Goal: Task Accomplishment & Management: Use online tool/utility

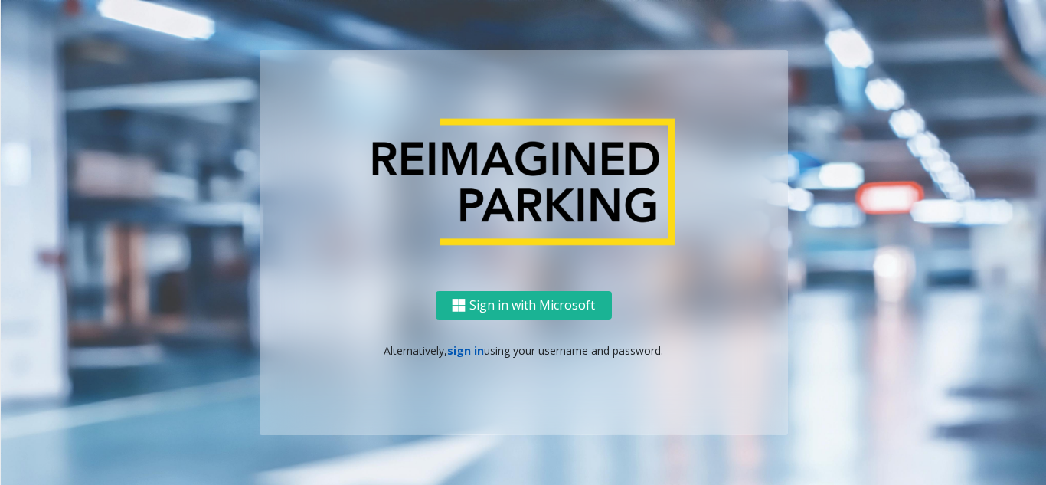
click at [453, 350] on link "sign in" at bounding box center [465, 350] width 37 height 15
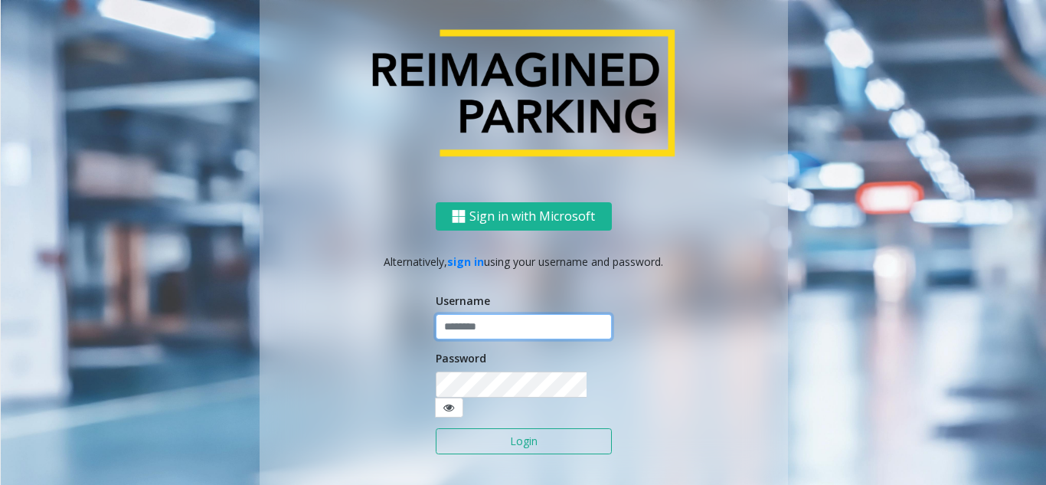
click at [461, 337] on input "text" at bounding box center [524, 327] width 176 height 26
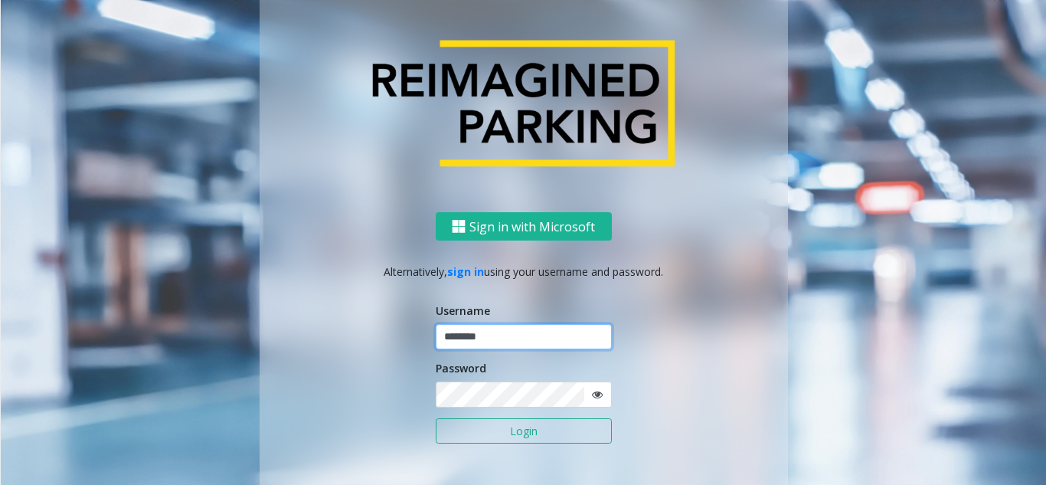
type input "********"
click at [520, 433] on button "Login" at bounding box center [524, 431] width 176 height 26
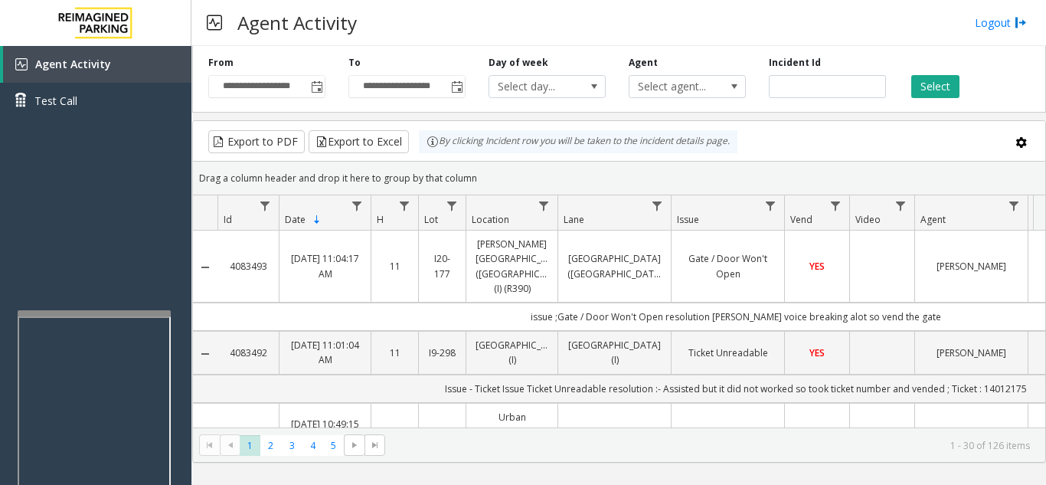
click at [87, 314] on div at bounding box center [94, 313] width 153 height 6
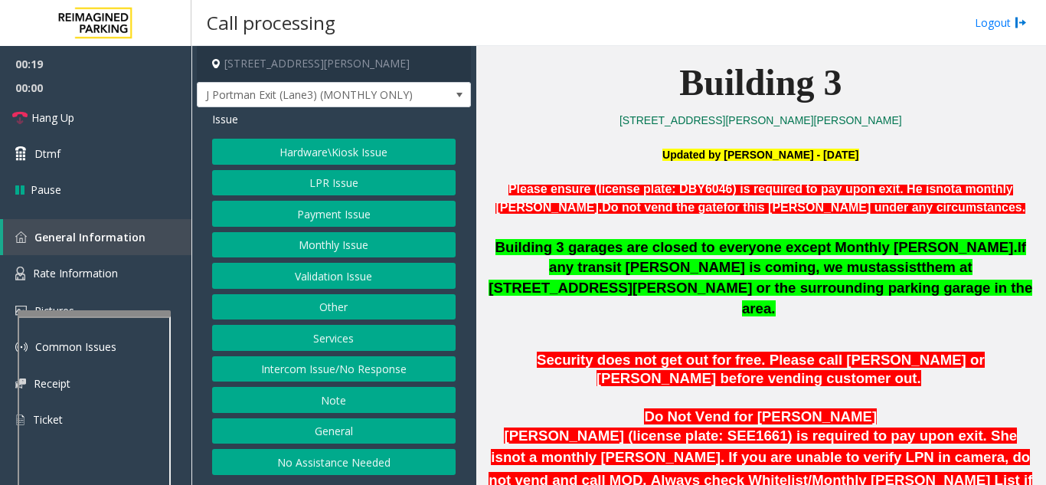
scroll to position [536, 0]
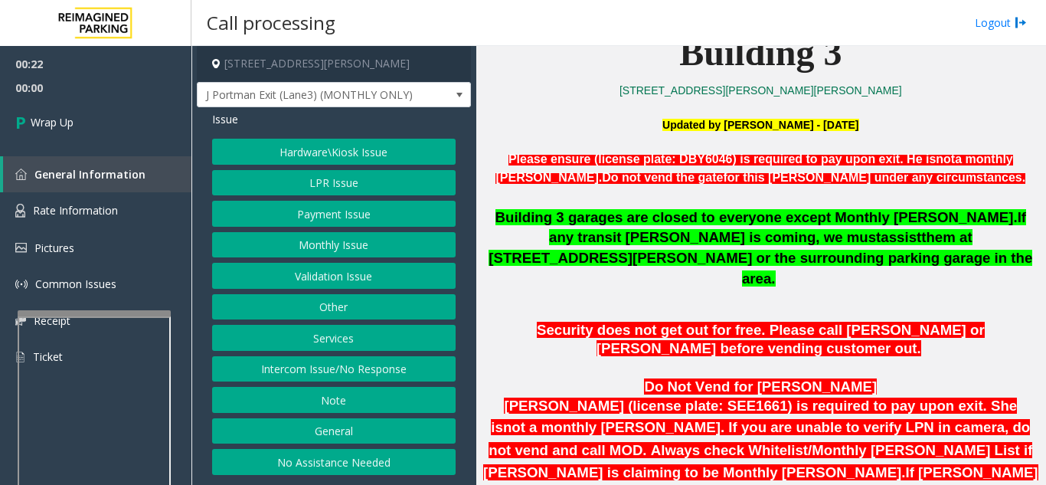
click at [376, 372] on button "Intercom Issue/No Response" at bounding box center [334, 369] width 244 height 26
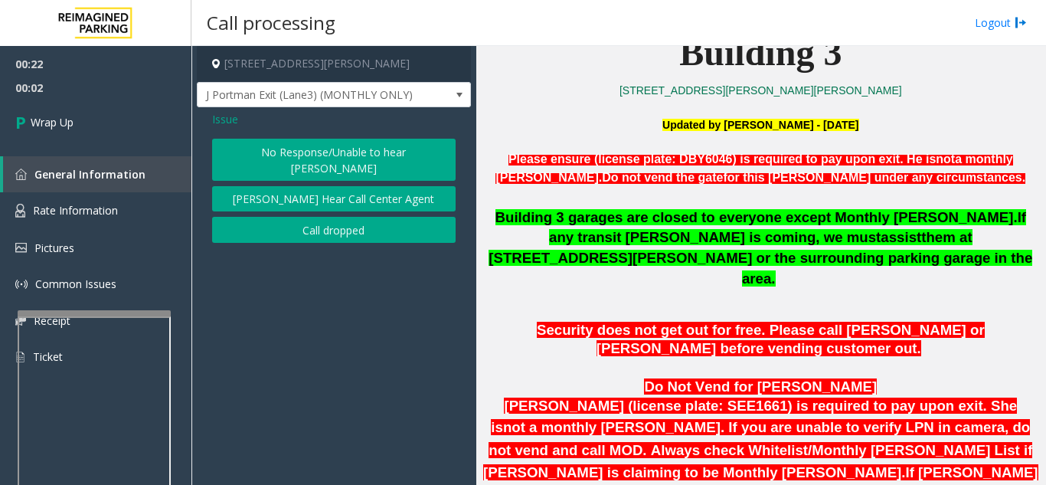
click at [221, 122] on span "Issue" at bounding box center [225, 119] width 26 height 16
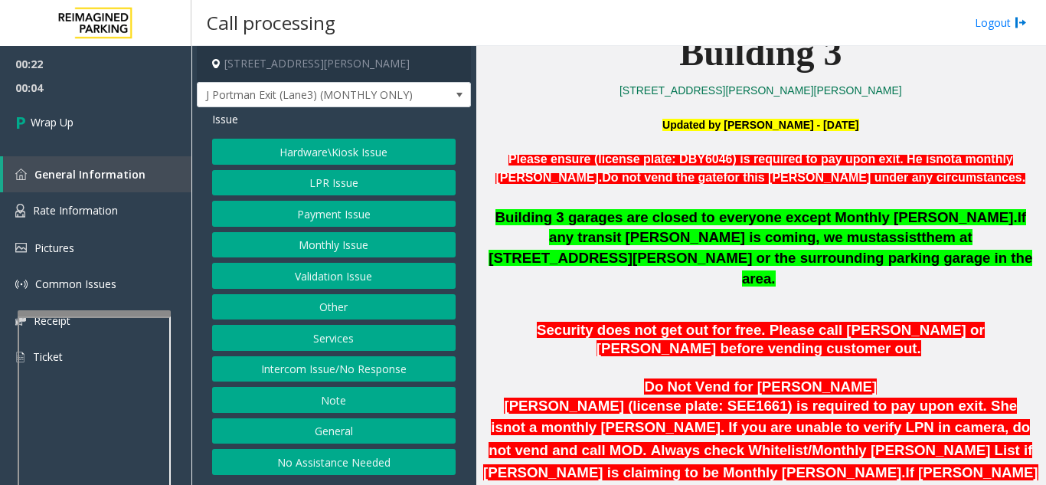
click at [332, 189] on button "LPR Issue" at bounding box center [334, 183] width 244 height 26
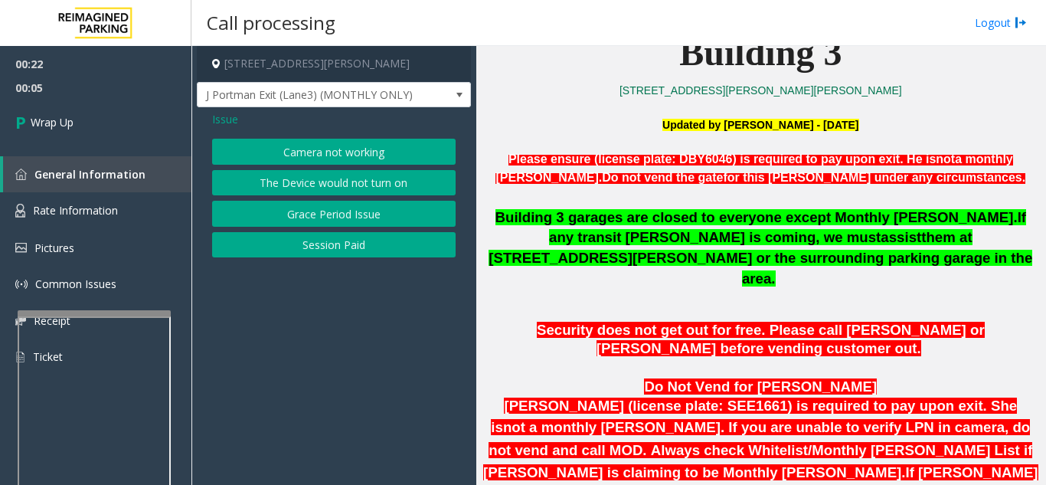
click at [329, 162] on button "Camera not working" at bounding box center [334, 152] width 244 height 26
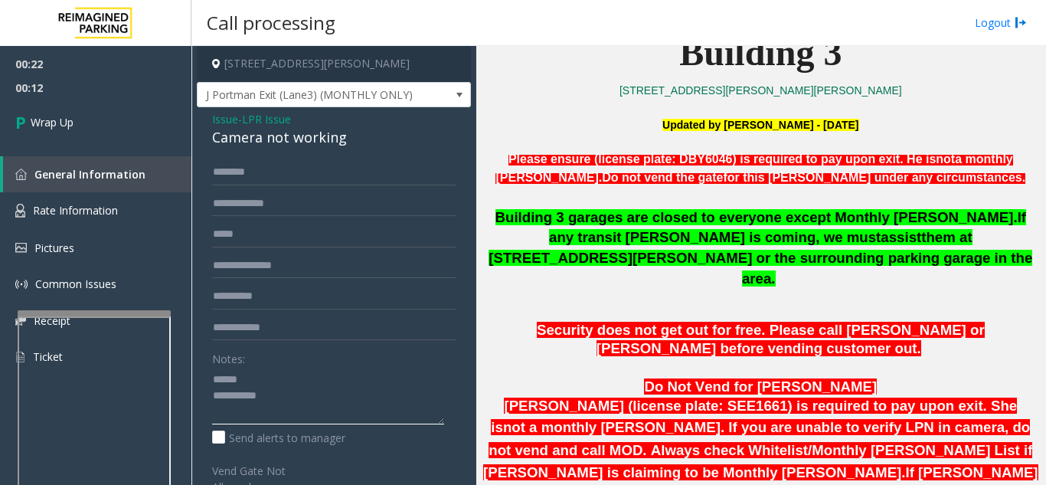
click at [272, 376] on textarea at bounding box center [328, 395] width 232 height 57
drag, startPoint x: 222, startPoint y: 136, endPoint x: 352, endPoint y: 138, distance: 129.5
click at [352, 138] on div "Issue - LPR Issue Camera not working Notes: Send alerts to manager Vend Gate No…" at bounding box center [334, 416] width 274 height 619
click at [365, 391] on textarea at bounding box center [328, 395] width 232 height 57
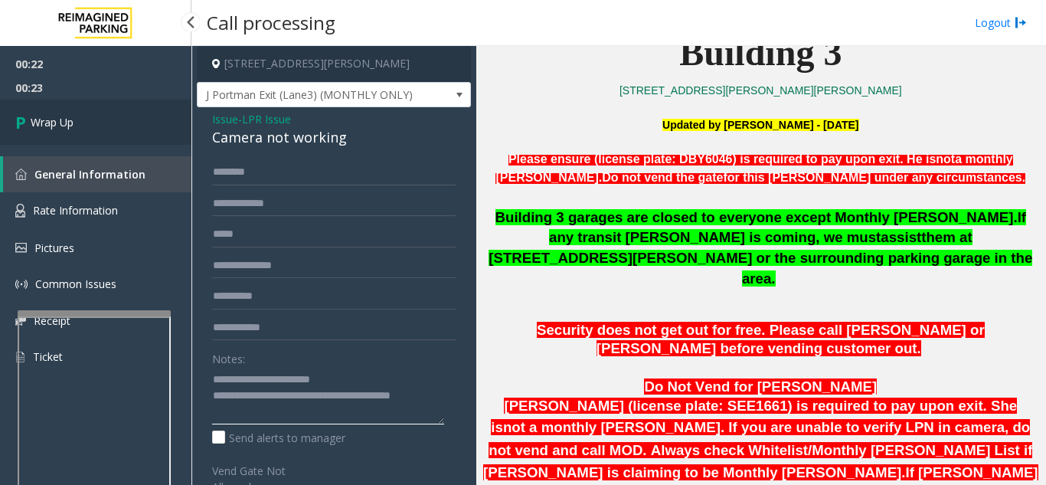
type textarea "**********"
click at [84, 129] on link "Wrap Up" at bounding box center [96, 122] width 192 height 45
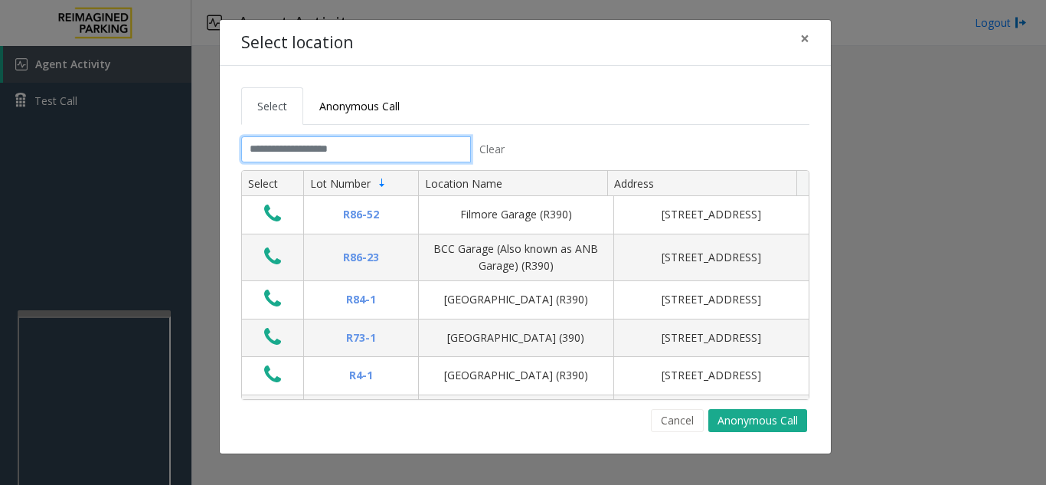
click at [348, 149] on input "text" at bounding box center [356, 149] width 230 height 26
click at [807, 40] on span "×" at bounding box center [805, 38] width 9 height 21
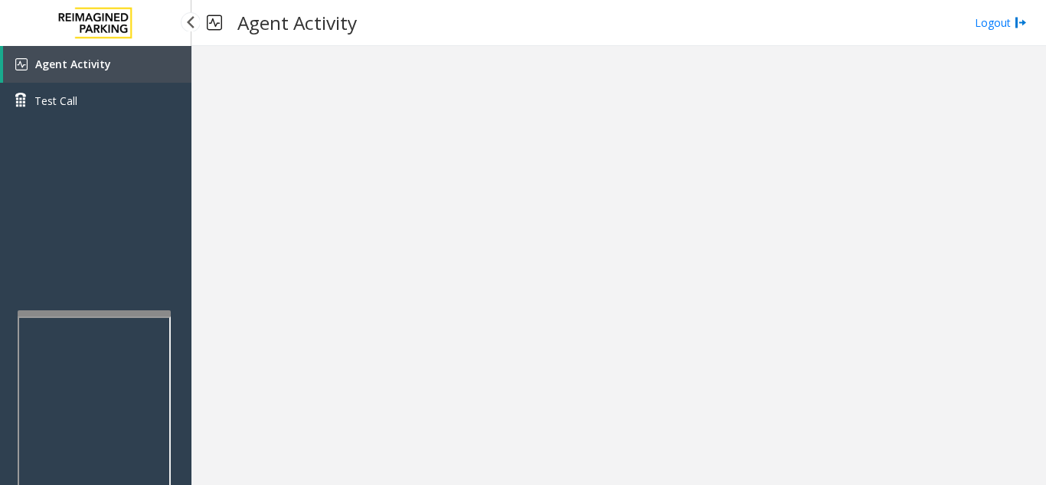
click at [138, 68] on link "Agent Activity" at bounding box center [97, 64] width 188 height 37
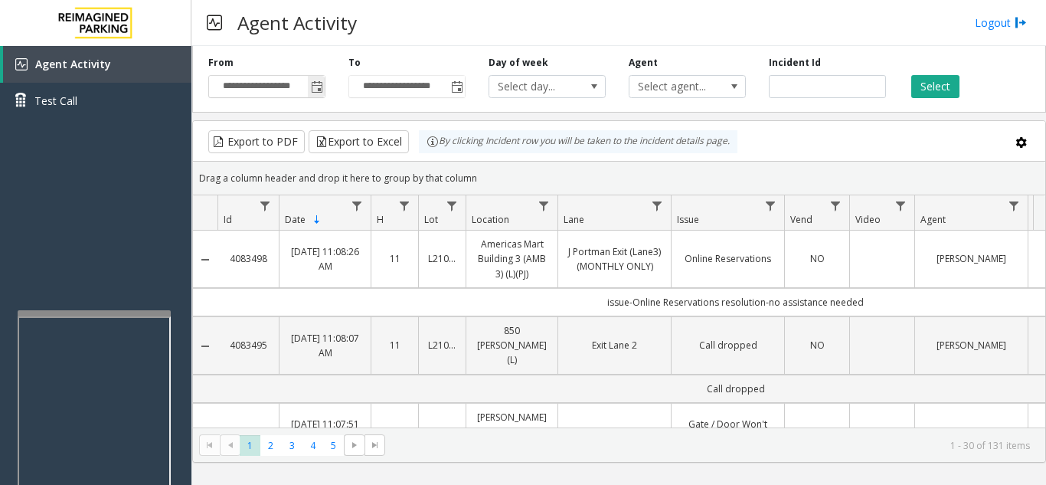
click at [316, 87] on span "Toggle popup" at bounding box center [317, 87] width 12 height 12
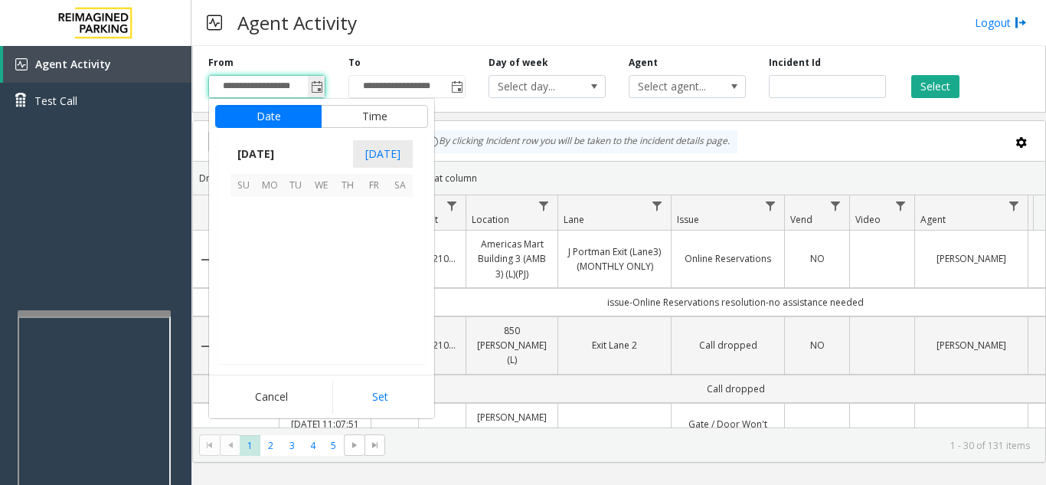
scroll to position [274941, 0]
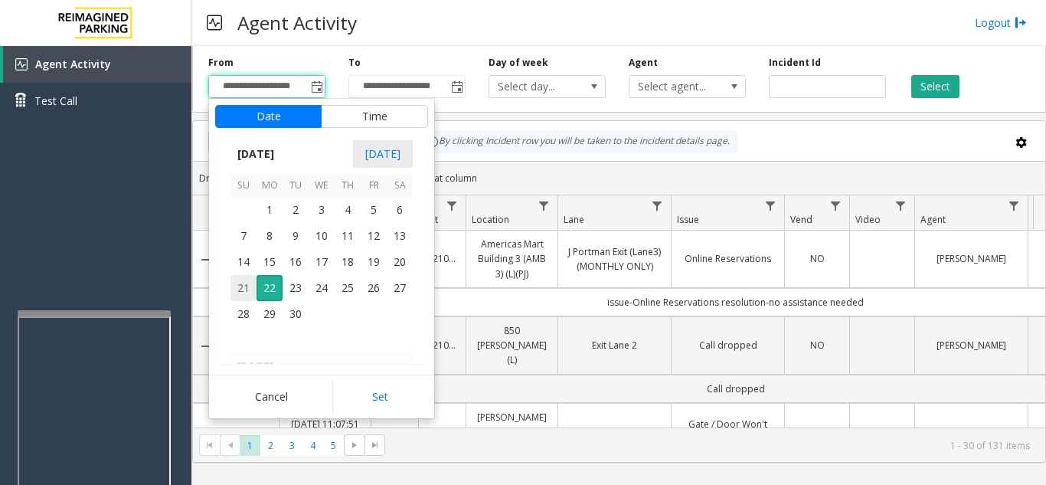
click at [244, 287] on span "21" at bounding box center [244, 288] width 26 height 26
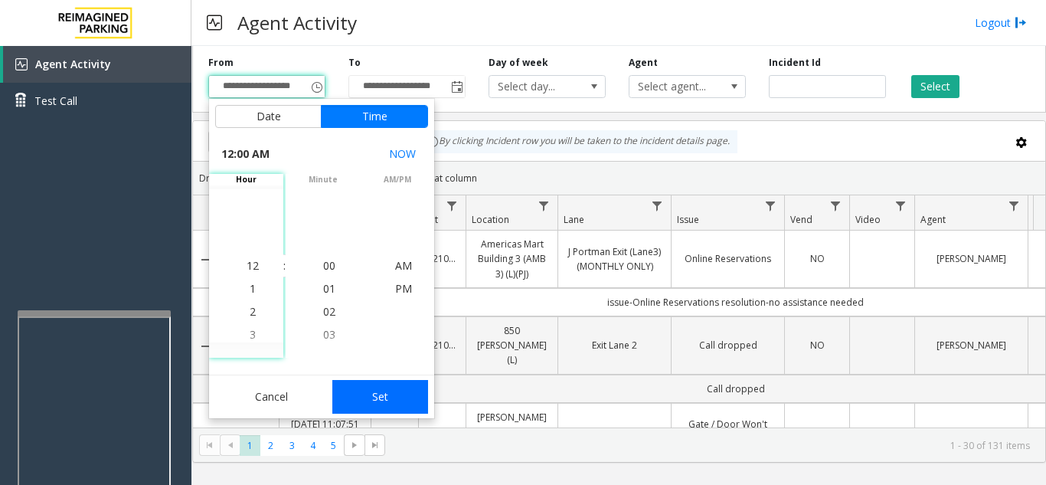
click at [398, 399] on button "Set" at bounding box center [380, 397] width 97 height 34
type input "**********"
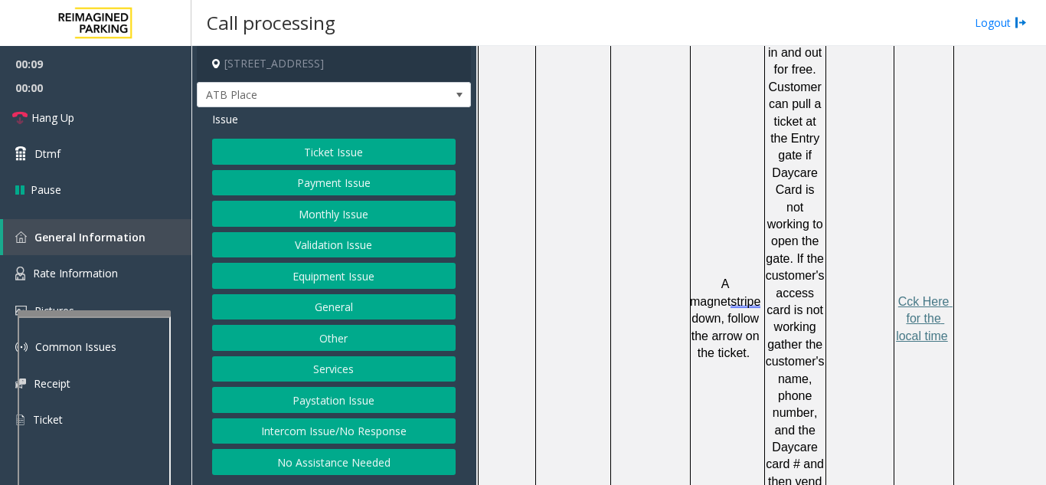
scroll to position [1072, 0]
click at [352, 432] on button "Intercom Issue/No Response" at bounding box center [334, 431] width 244 height 26
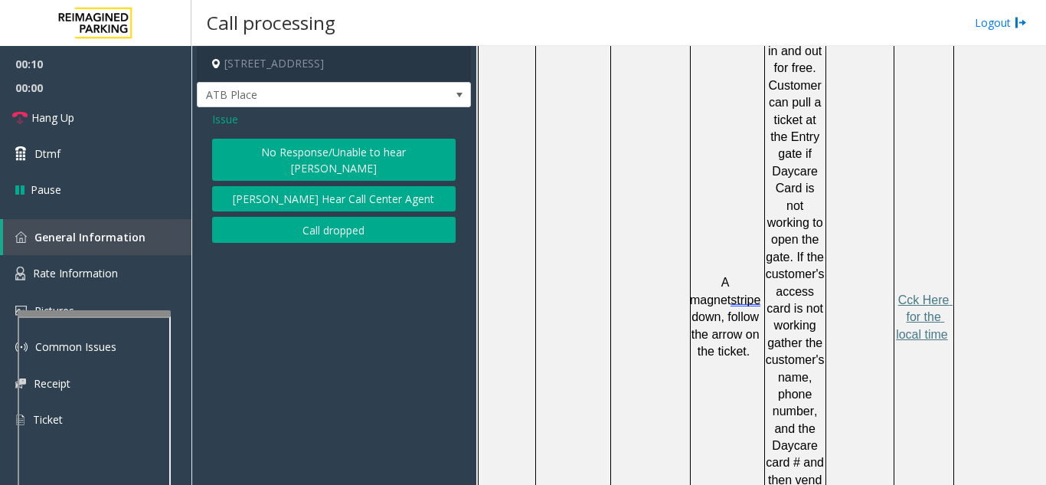
click at [358, 162] on button "No Response/Unable to hear [PERSON_NAME]" at bounding box center [334, 160] width 244 height 42
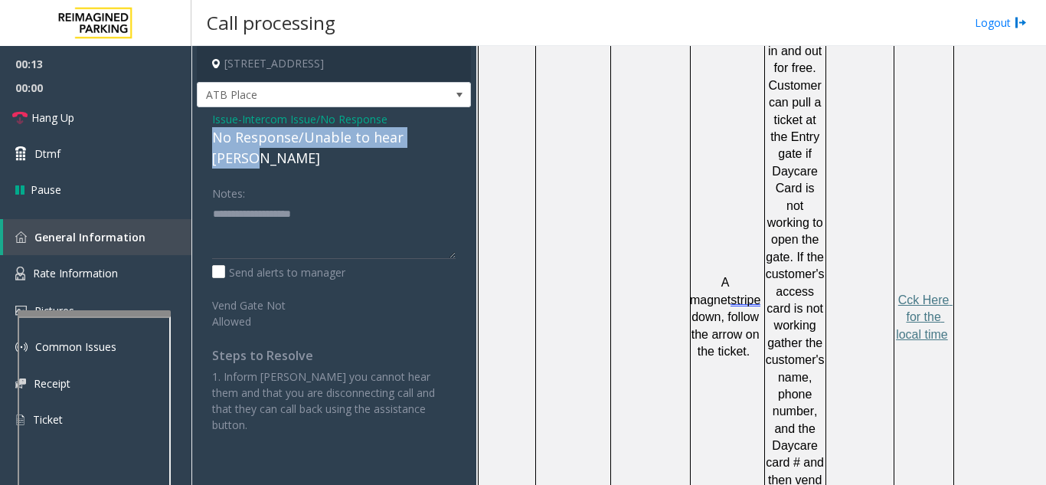
drag, startPoint x: 207, startPoint y: 134, endPoint x: 452, endPoint y: 130, distance: 245.2
click at [452, 130] on div "Issue - Intercom Issue/No Response No Response/Unable to hear [PERSON_NAME] Not…" at bounding box center [334, 277] width 274 height 341
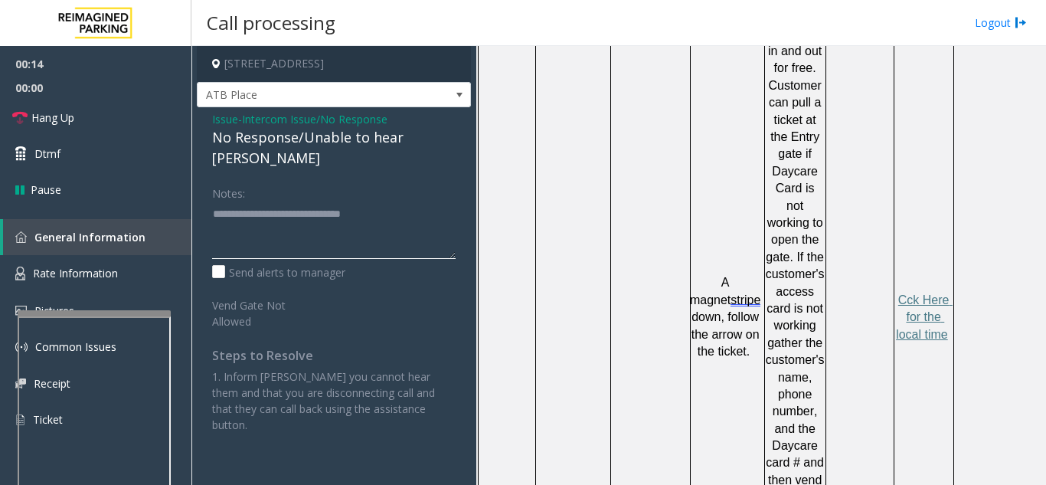
type textarea "**********"
click at [422, 180] on div "Notes:" at bounding box center [334, 219] width 244 height 79
click at [122, 113] on link "Hang Up" at bounding box center [96, 118] width 192 height 36
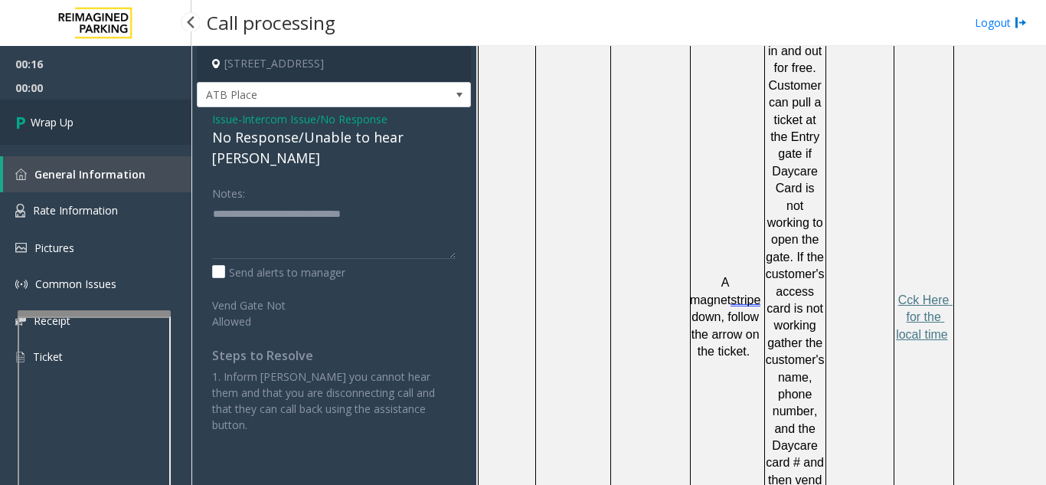
click at [126, 122] on link "Wrap Up" at bounding box center [96, 122] width 192 height 45
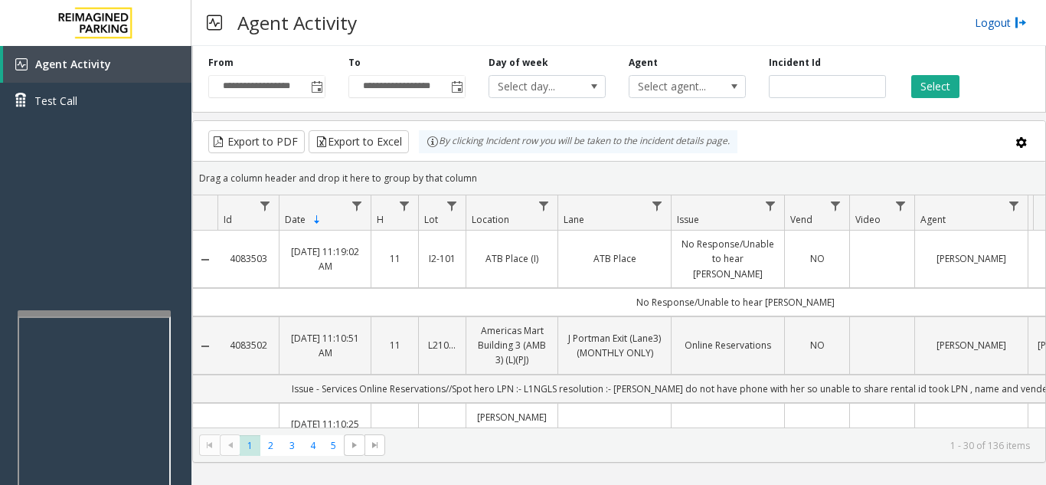
click at [992, 28] on link "Logout" at bounding box center [1001, 23] width 52 height 16
